Goal: Information Seeking & Learning: Learn about a topic

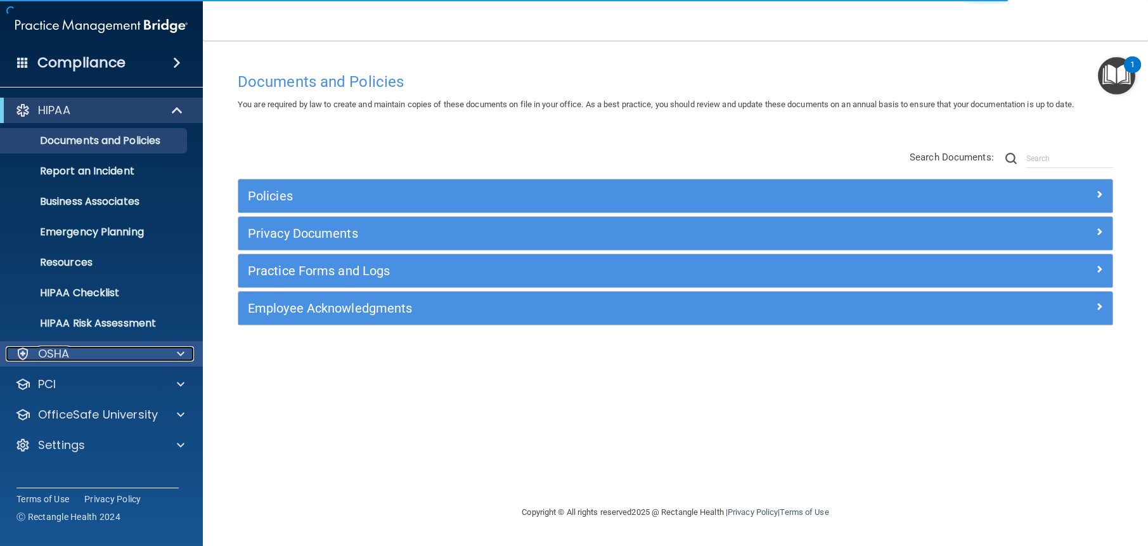
click at [57, 348] on p "OSHA" at bounding box center [54, 353] width 32 height 15
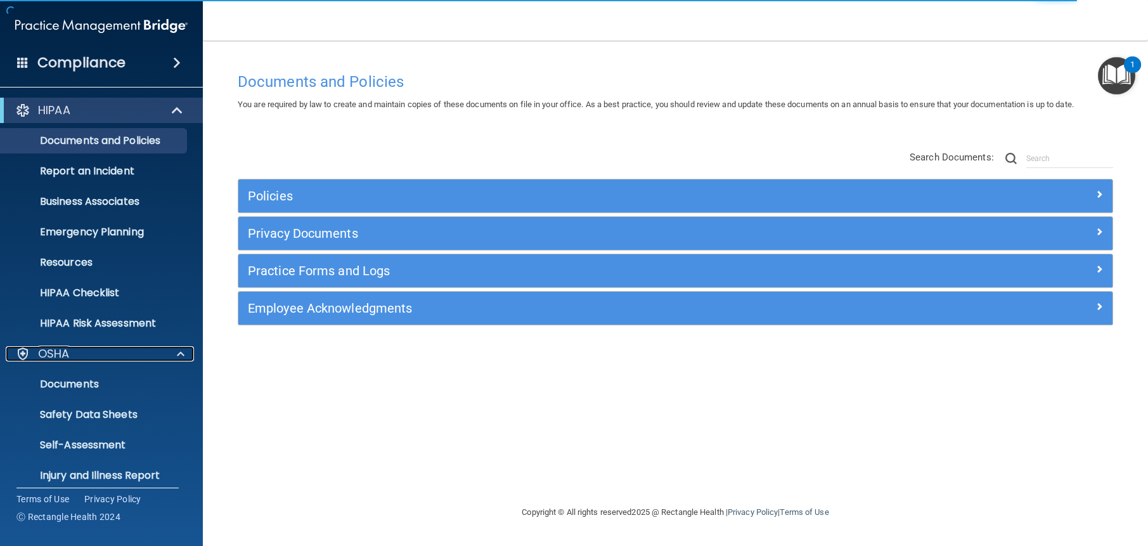
scroll to position [127, 0]
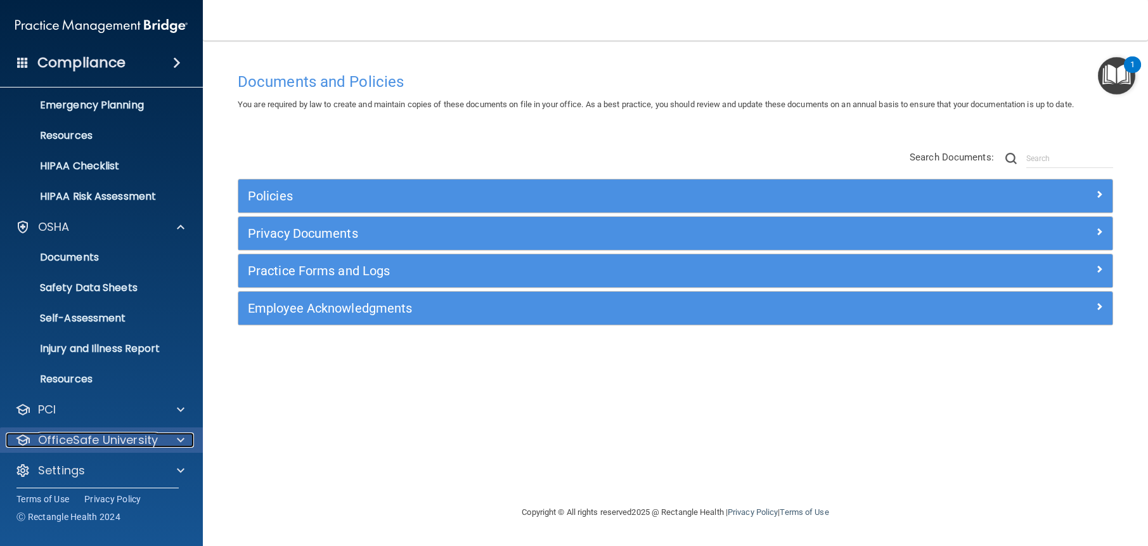
click at [176, 435] on div at bounding box center [179, 439] width 32 height 15
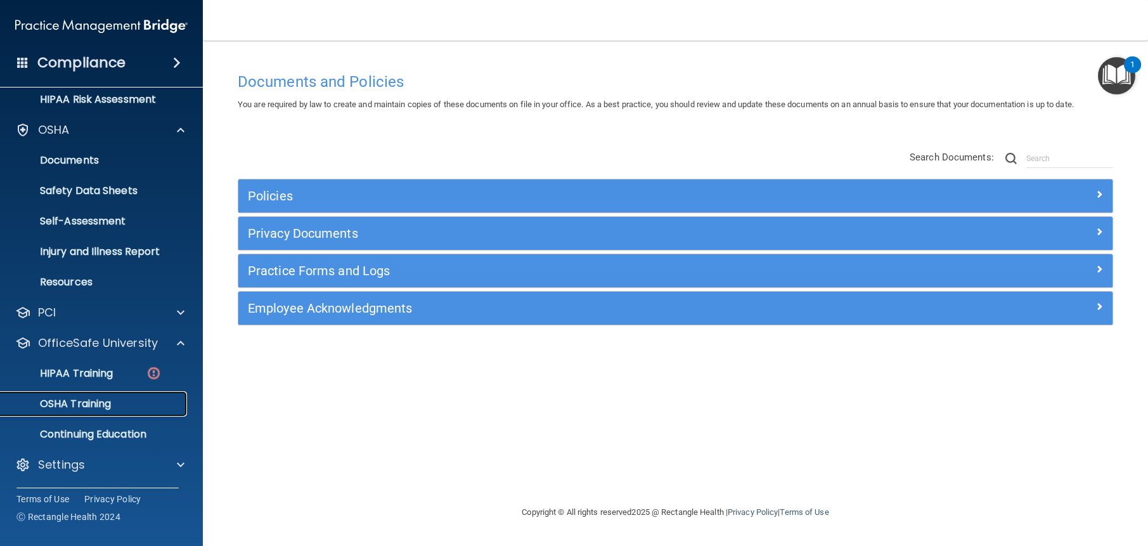
click at [89, 402] on p "OSHA Training" at bounding box center [59, 403] width 103 height 13
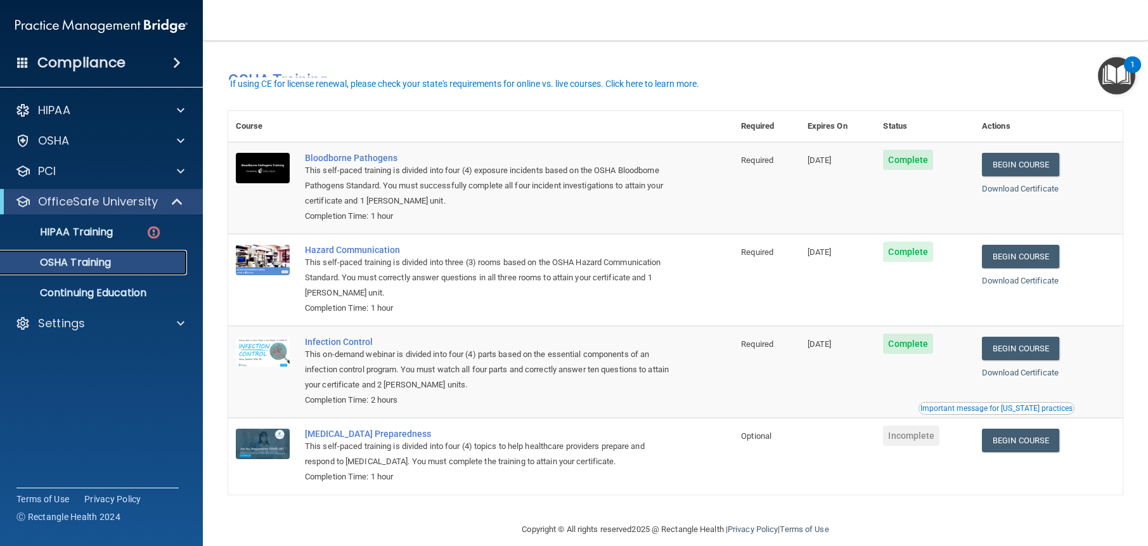
scroll to position [17, 0]
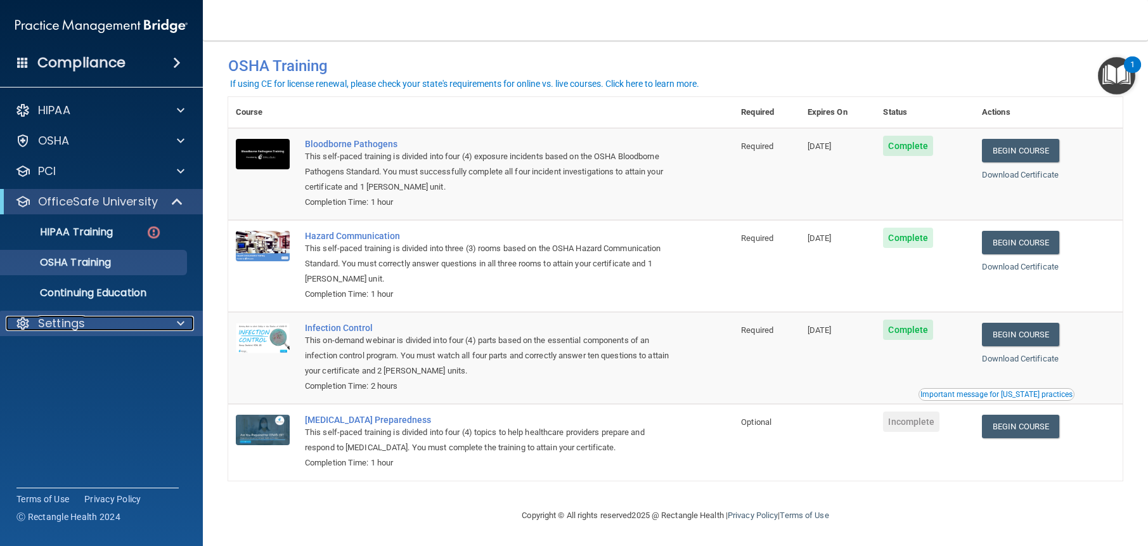
click at [91, 321] on div "Settings" at bounding box center [84, 323] width 157 height 15
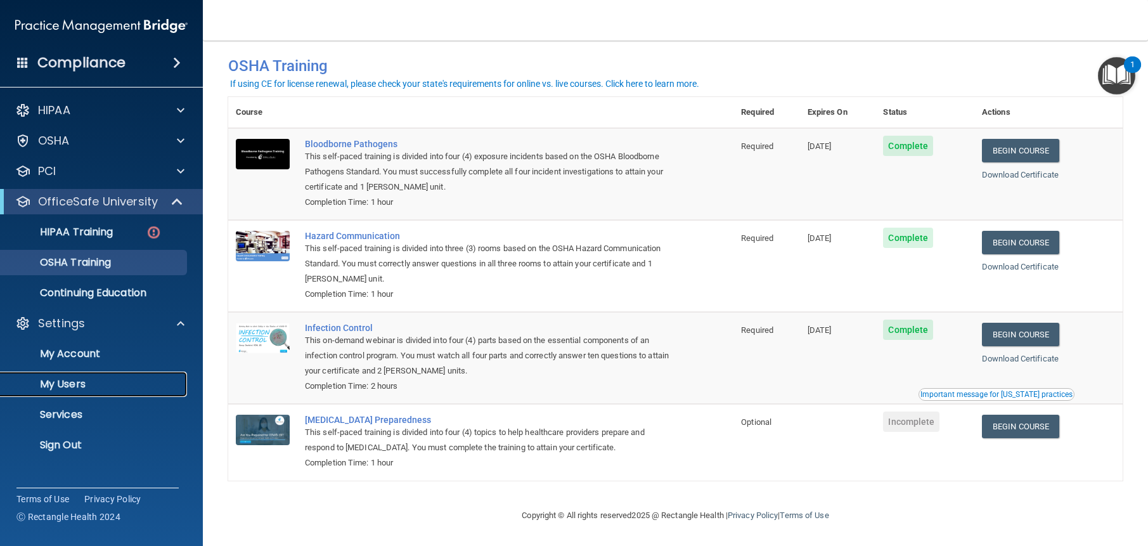
click at [101, 385] on p "My Users" at bounding box center [94, 384] width 173 height 13
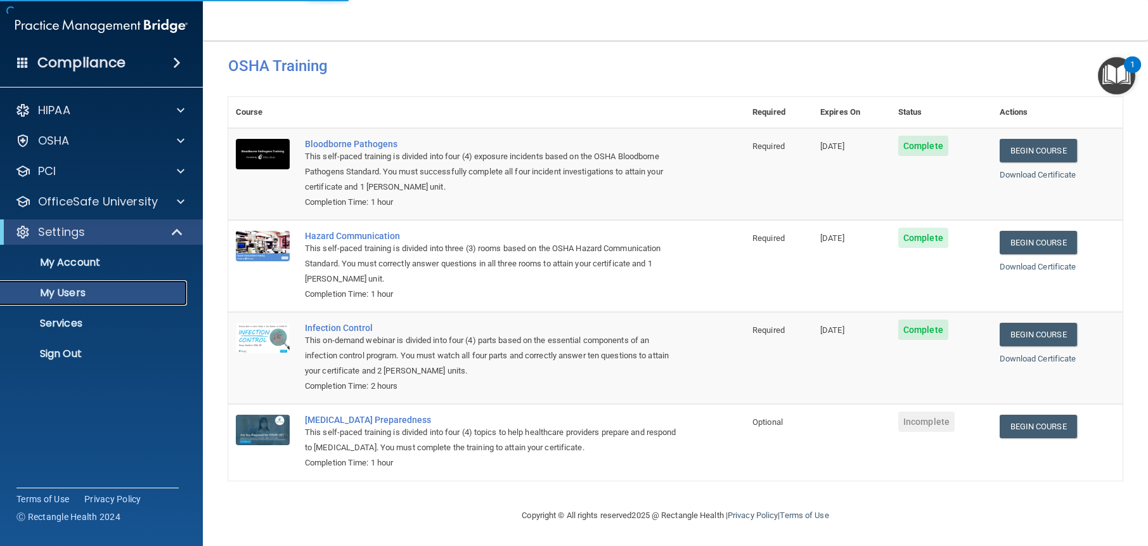
select select "20"
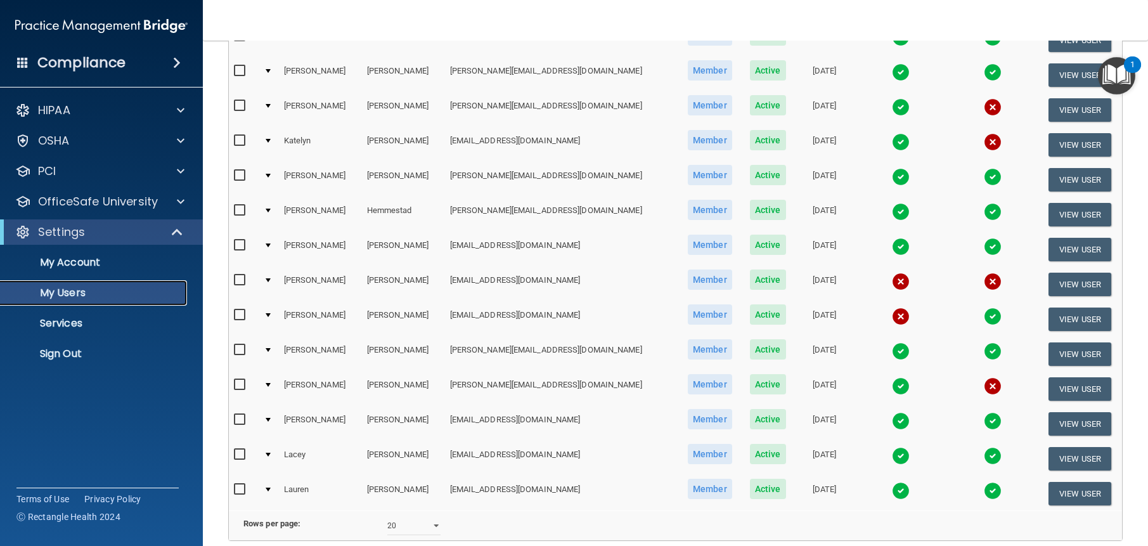
scroll to position [503, 0]
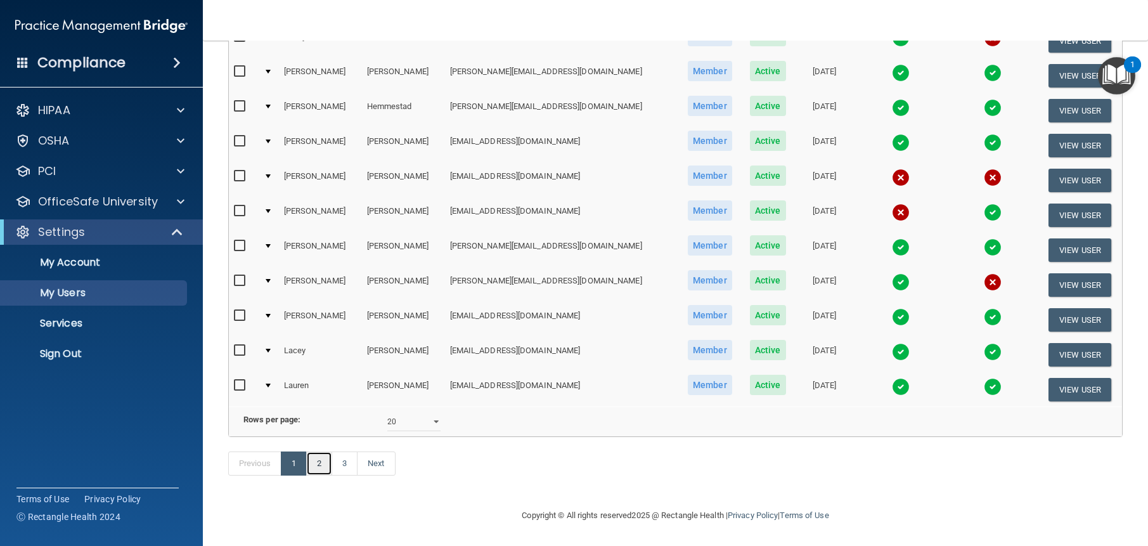
click at [320, 465] on link "2" at bounding box center [319, 463] width 26 height 24
select select "20"
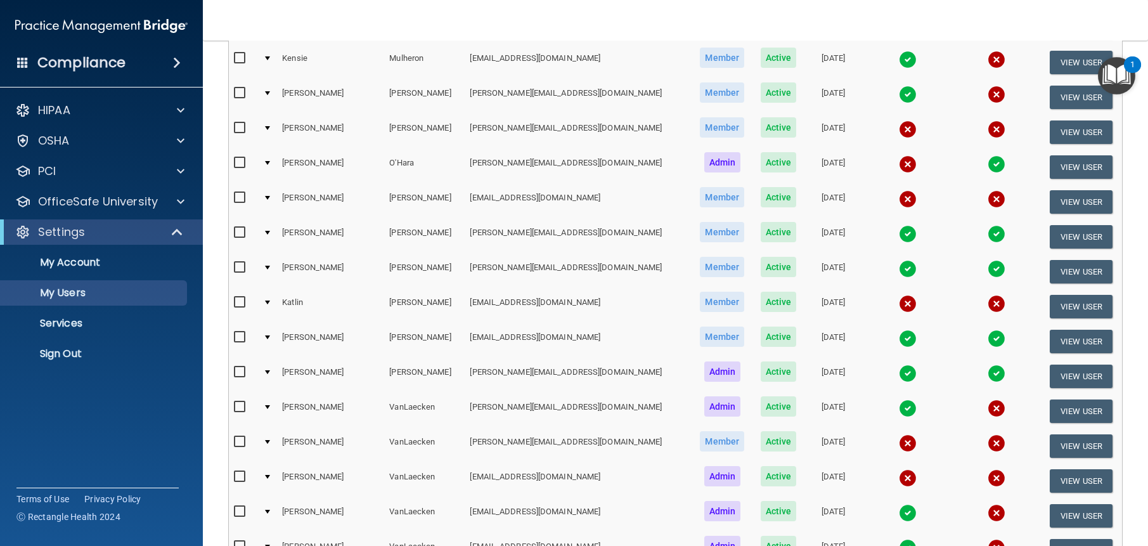
scroll to position [503, 0]
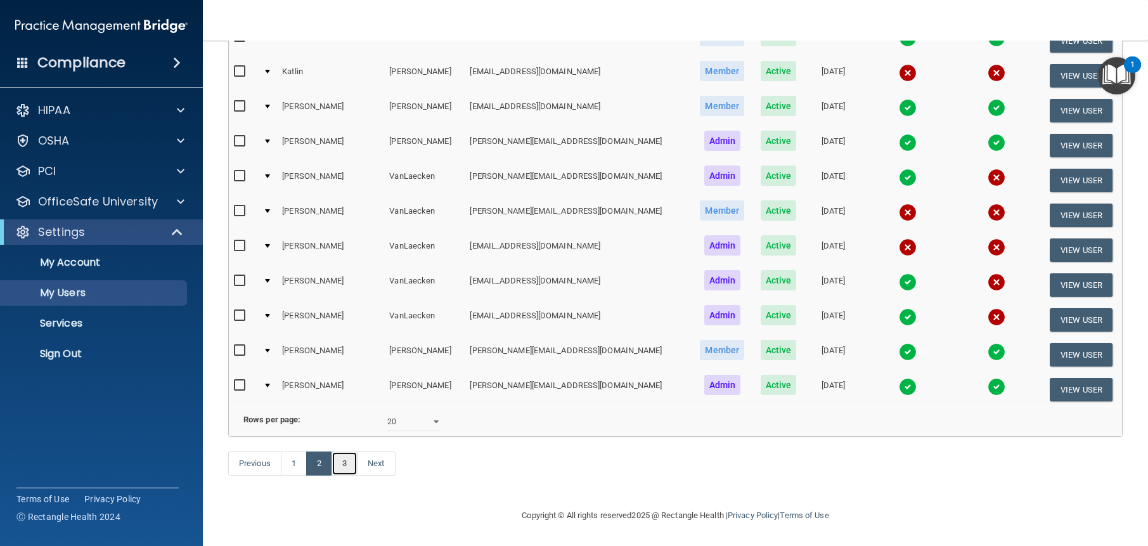
click at [350, 468] on link "3" at bounding box center [344, 463] width 26 height 24
select select "20"
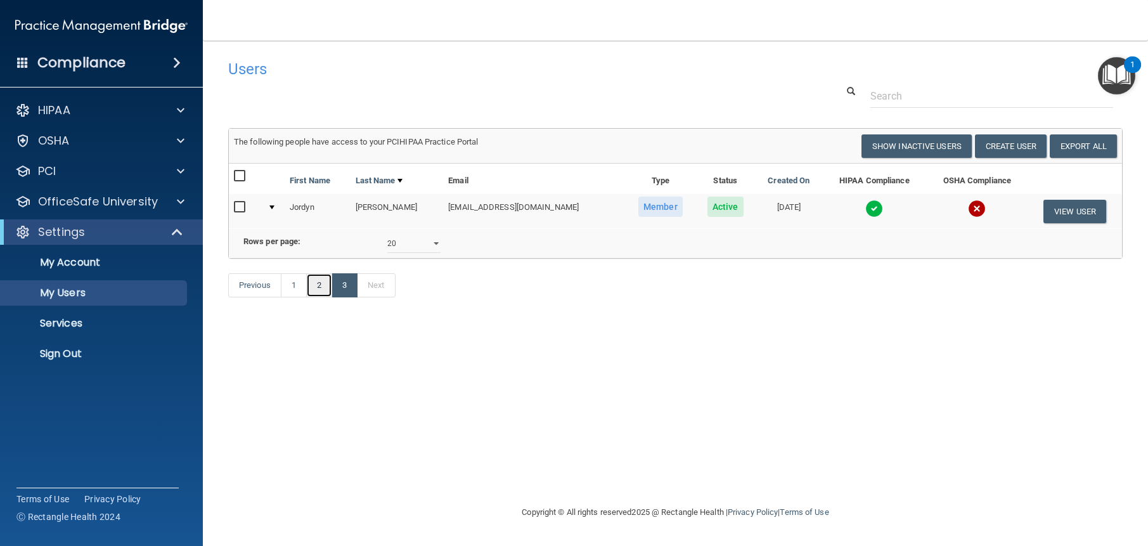
click at [322, 297] on link "2" at bounding box center [319, 285] width 26 height 24
select select "20"
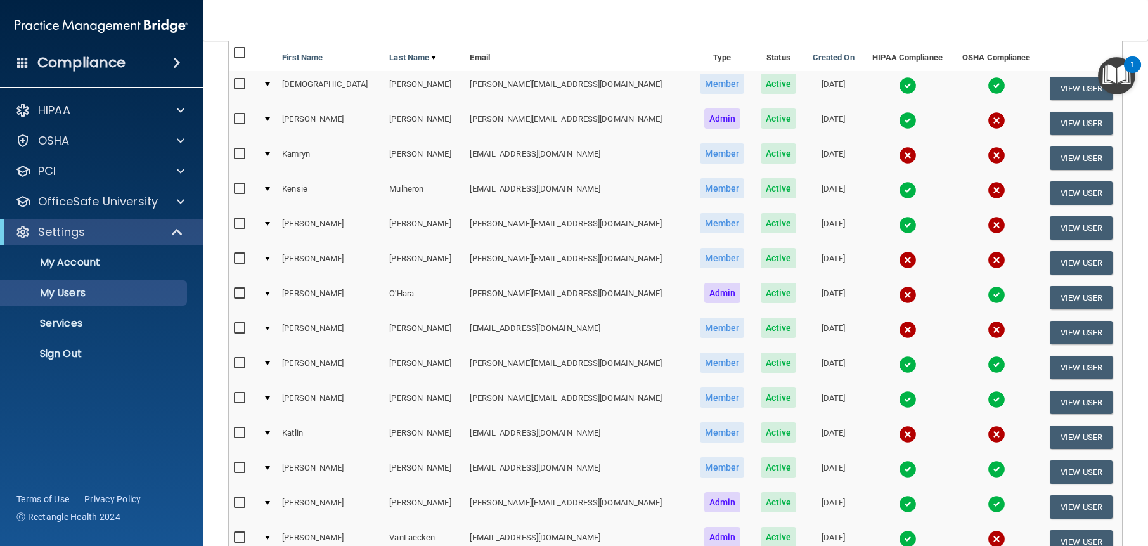
scroll to position [250, 0]
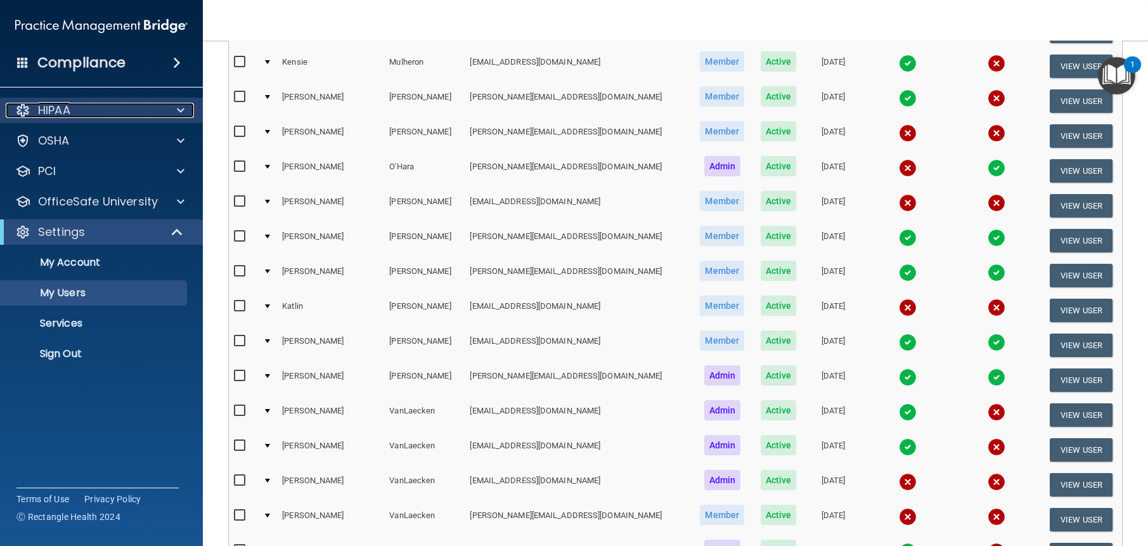
click at [183, 105] on span at bounding box center [181, 110] width 8 height 15
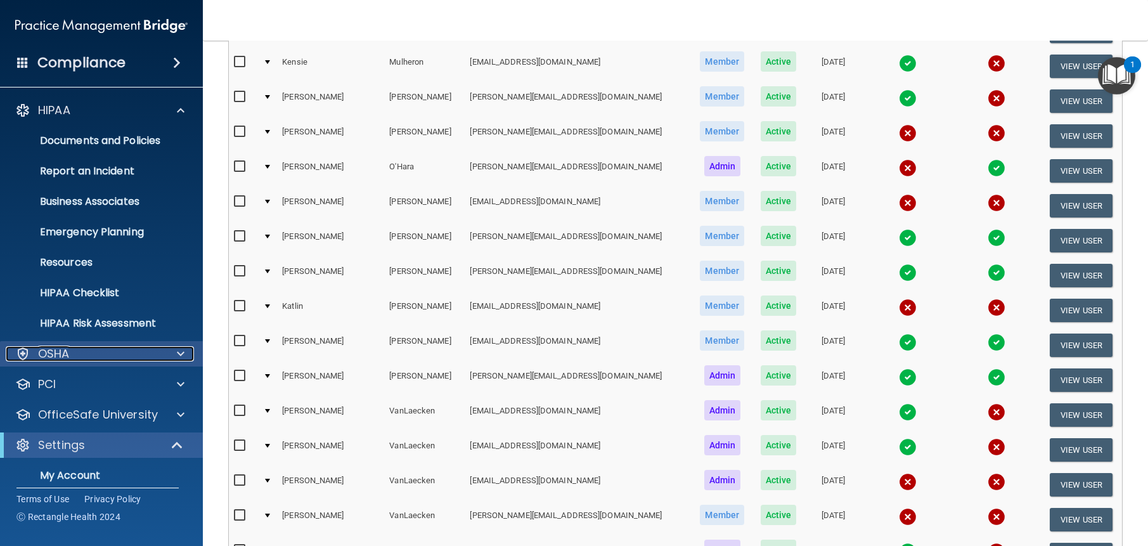
click at [176, 349] on div at bounding box center [179, 353] width 32 height 15
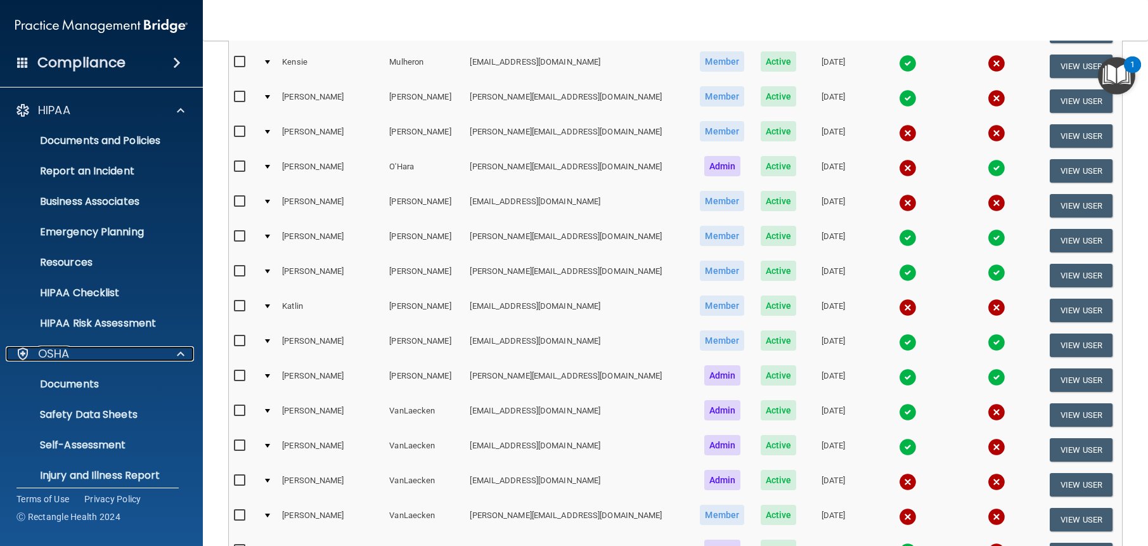
scroll to position [253, 0]
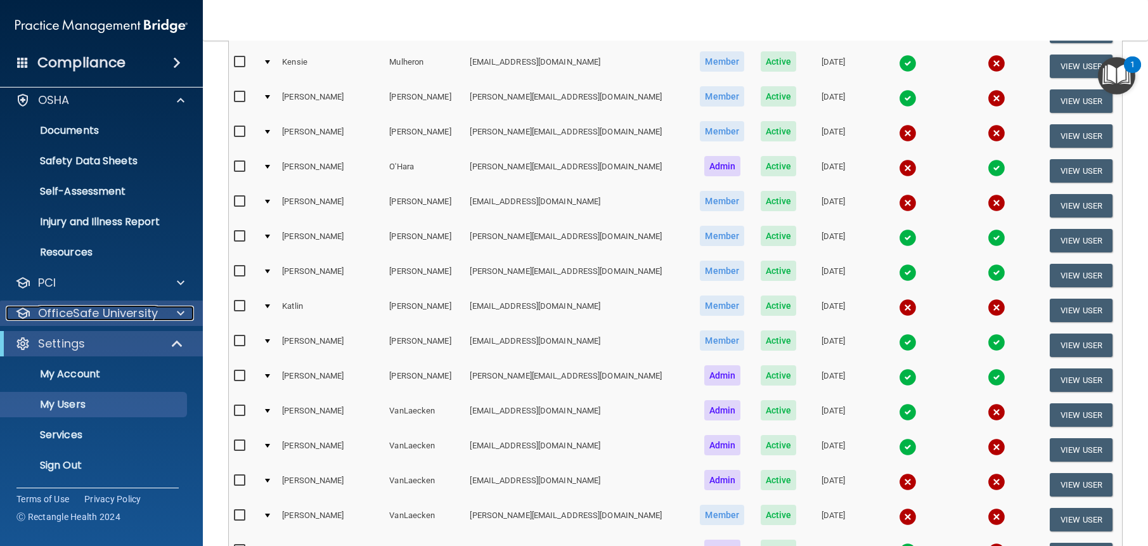
click at [180, 306] on span at bounding box center [181, 312] width 8 height 15
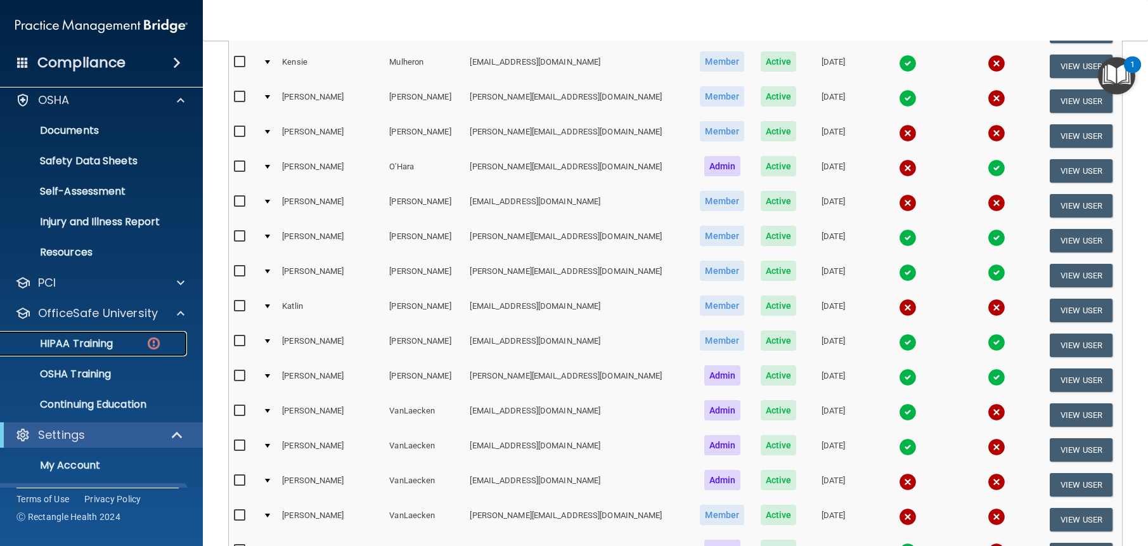
click at [120, 342] on div "HIPAA Training" at bounding box center [94, 343] width 173 height 13
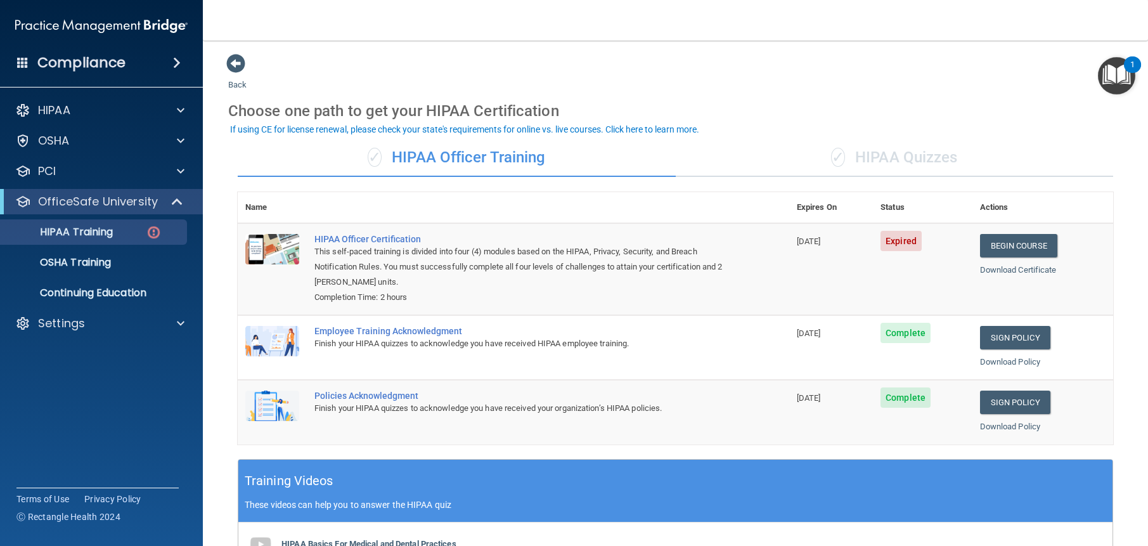
click at [905, 151] on div "✓ HIPAA Quizzes" at bounding box center [895, 158] width 438 height 38
